Goal: Check status: Check status

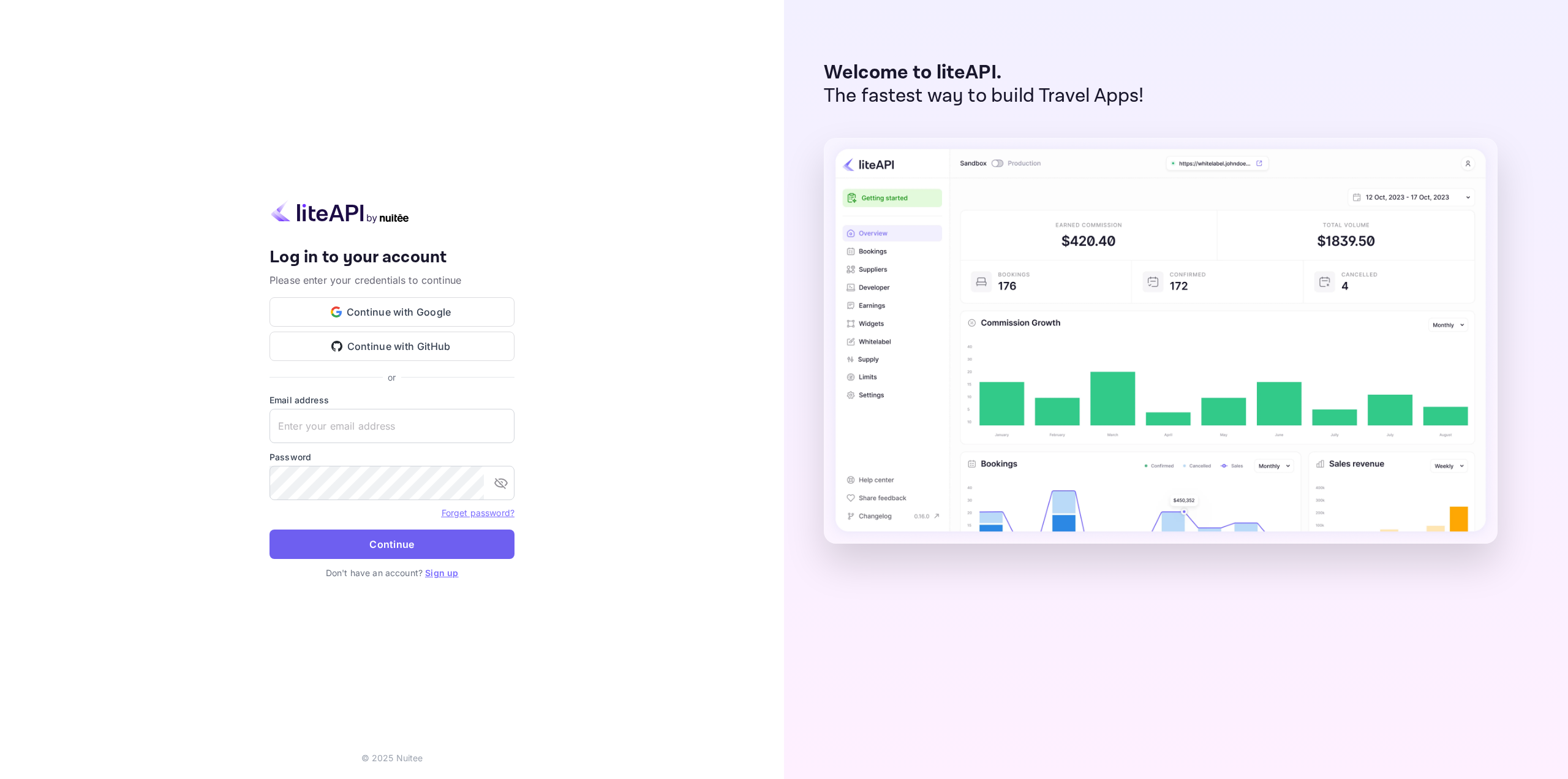
type input "[EMAIL_ADDRESS][DOMAIN_NAME]"
click at [427, 539] on button "Continue" at bounding box center [392, 544] width 245 height 30
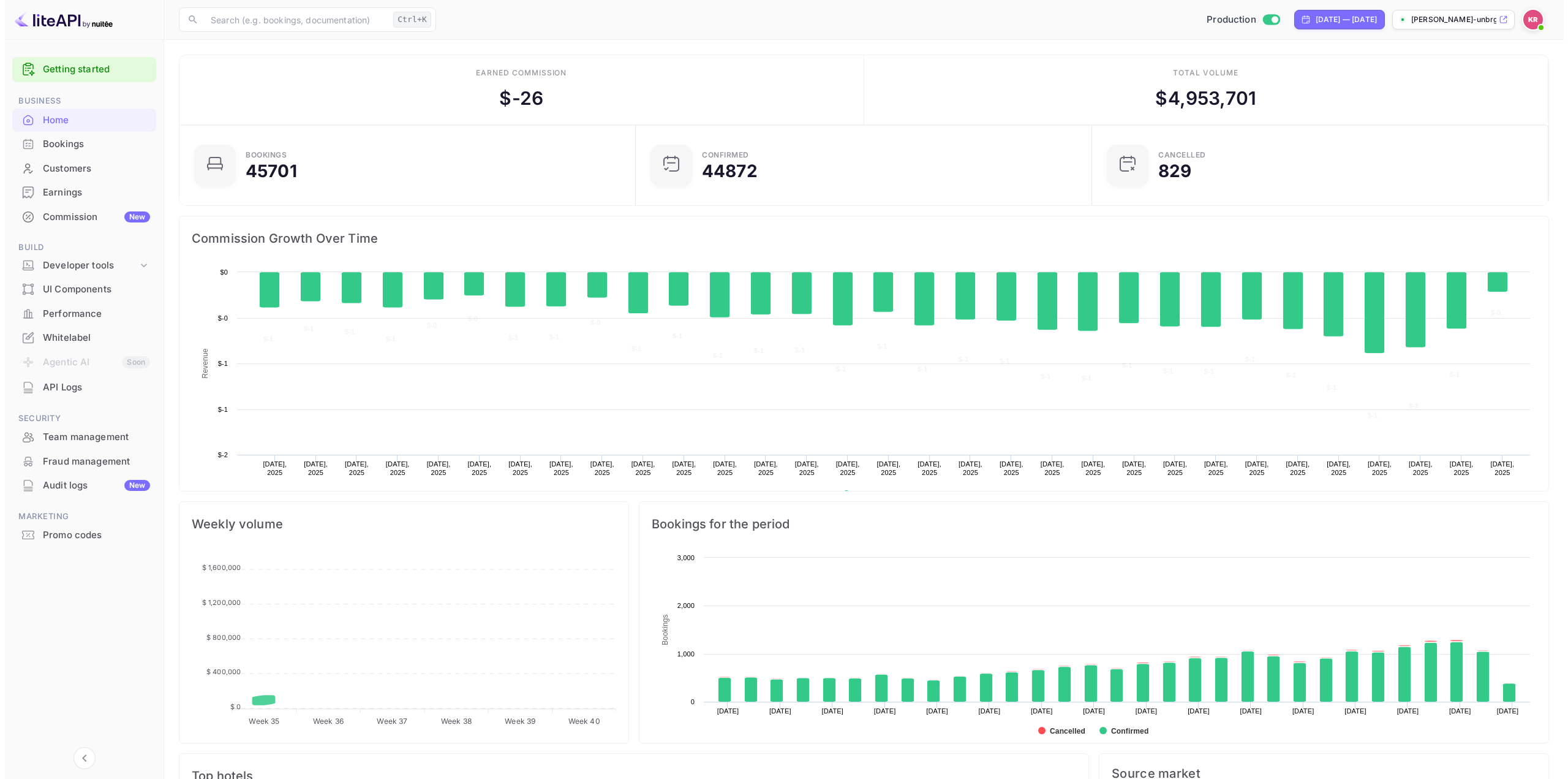
scroll to position [189, 440]
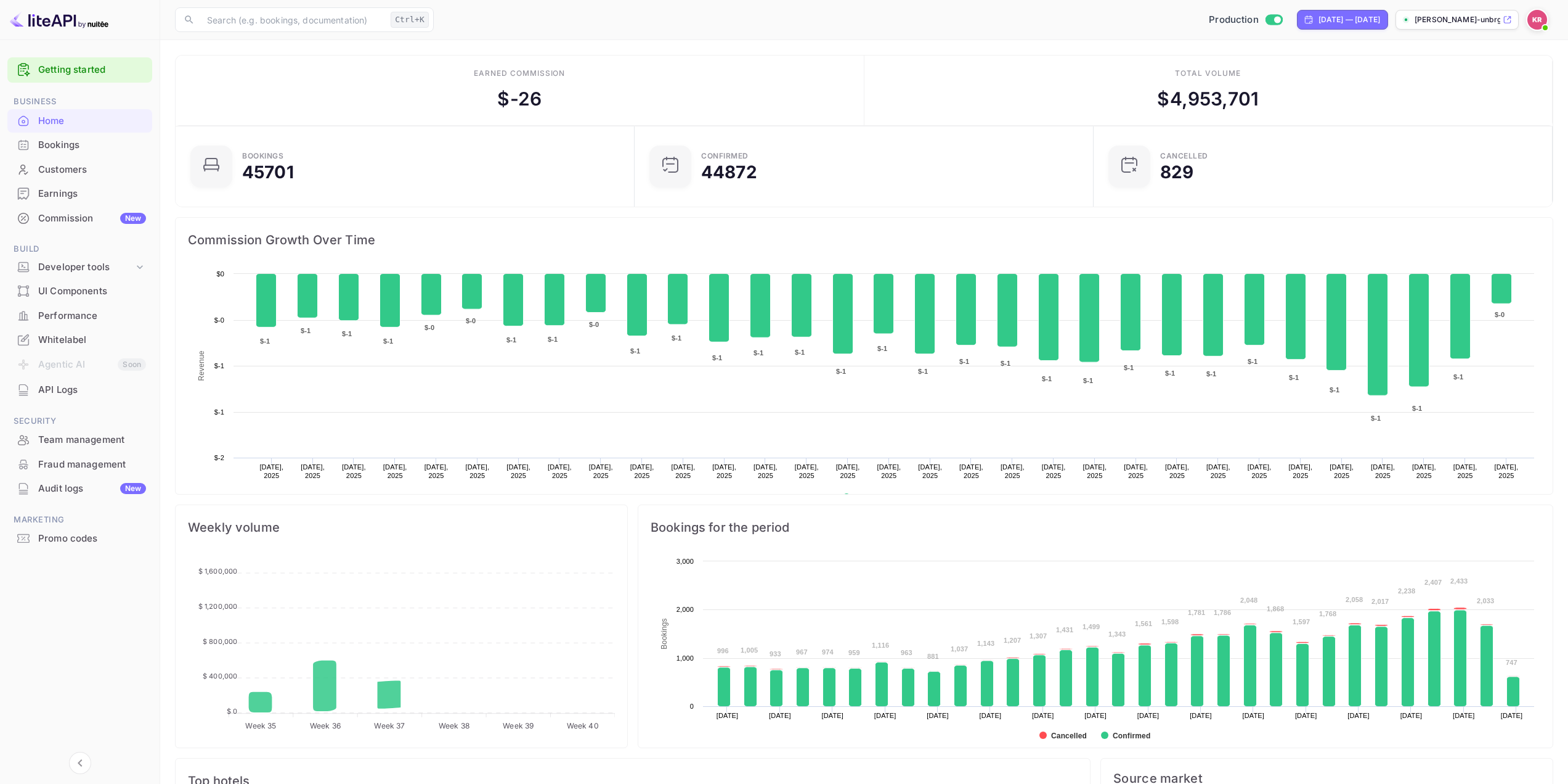
click at [130, 144] on div "Bookings" at bounding box center [92, 144] width 108 height 14
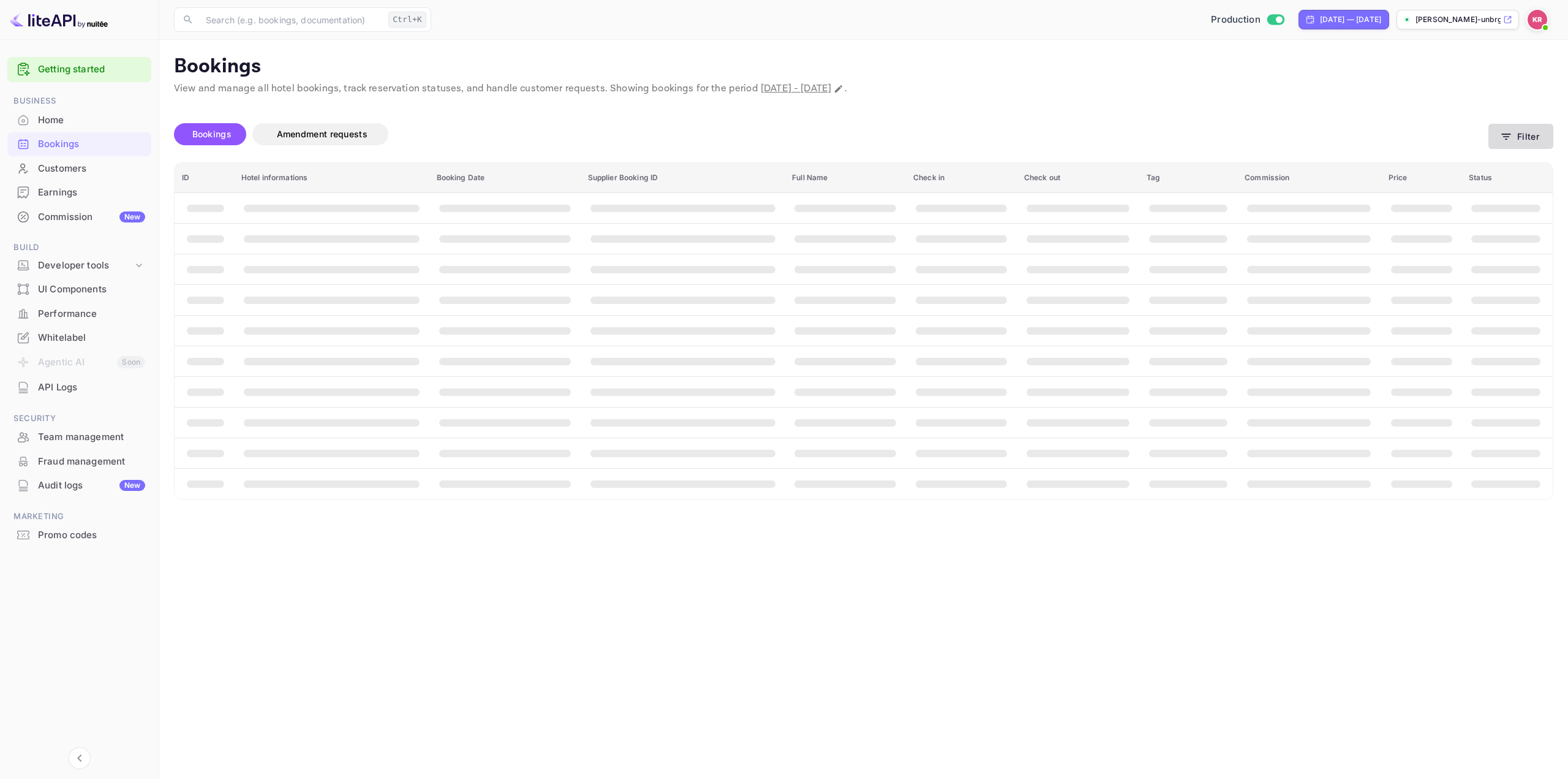
click at [1511, 136] on icon "button" at bounding box center [1506, 136] width 12 height 12
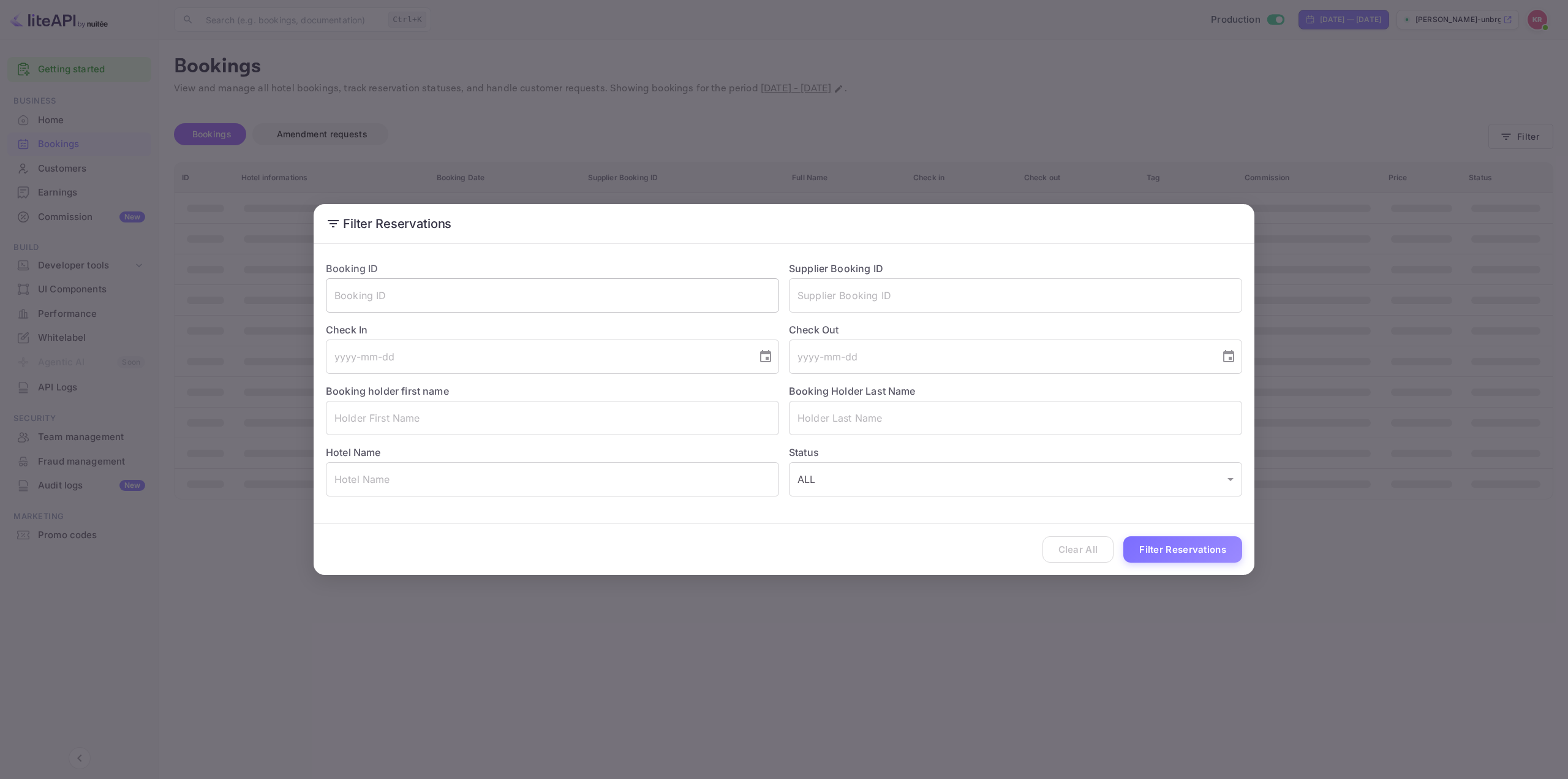
click at [630, 304] on input "text" at bounding box center [553, 296] width 453 height 34
paste input "i0FvMzpcq"
type input "i0FvMzpcq"
click at [1177, 547] on button "Filter Reservations" at bounding box center [1182, 549] width 119 height 27
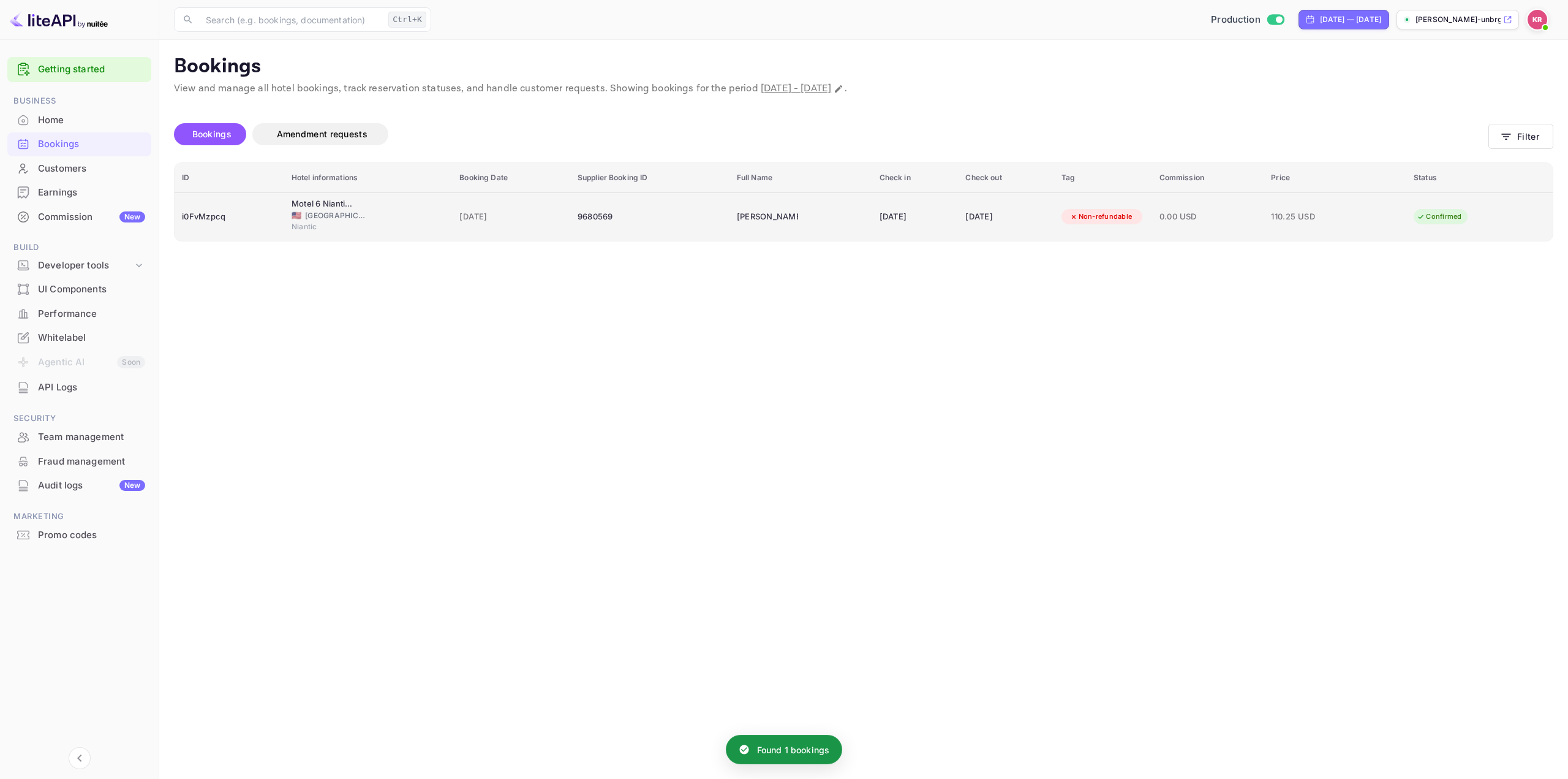
click at [1207, 220] on span "0.00 USD" at bounding box center [1208, 217] width 98 height 13
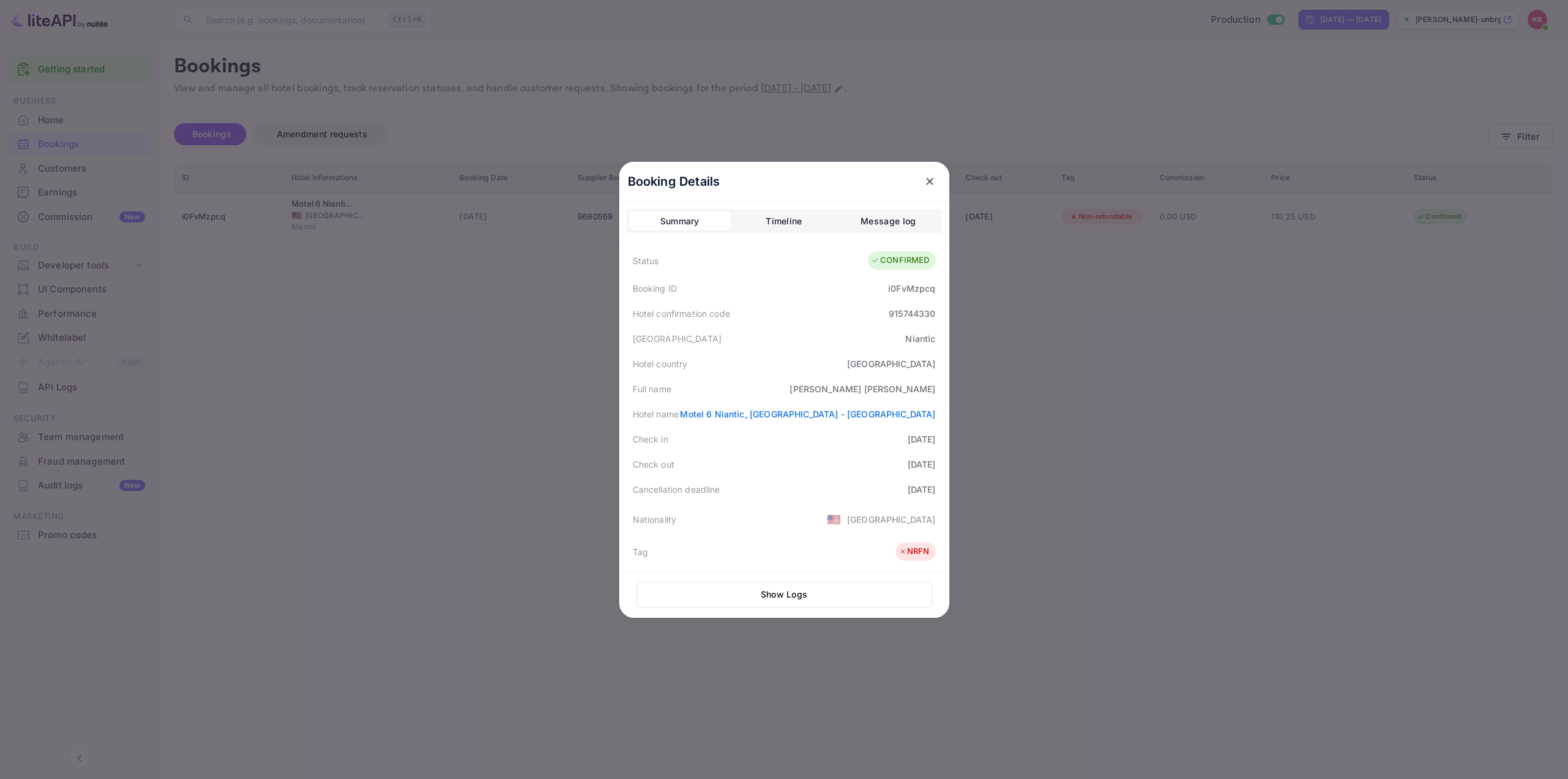
click at [1143, 370] on div at bounding box center [784, 390] width 1568 height 779
